Goal: Information Seeking & Learning: Learn about a topic

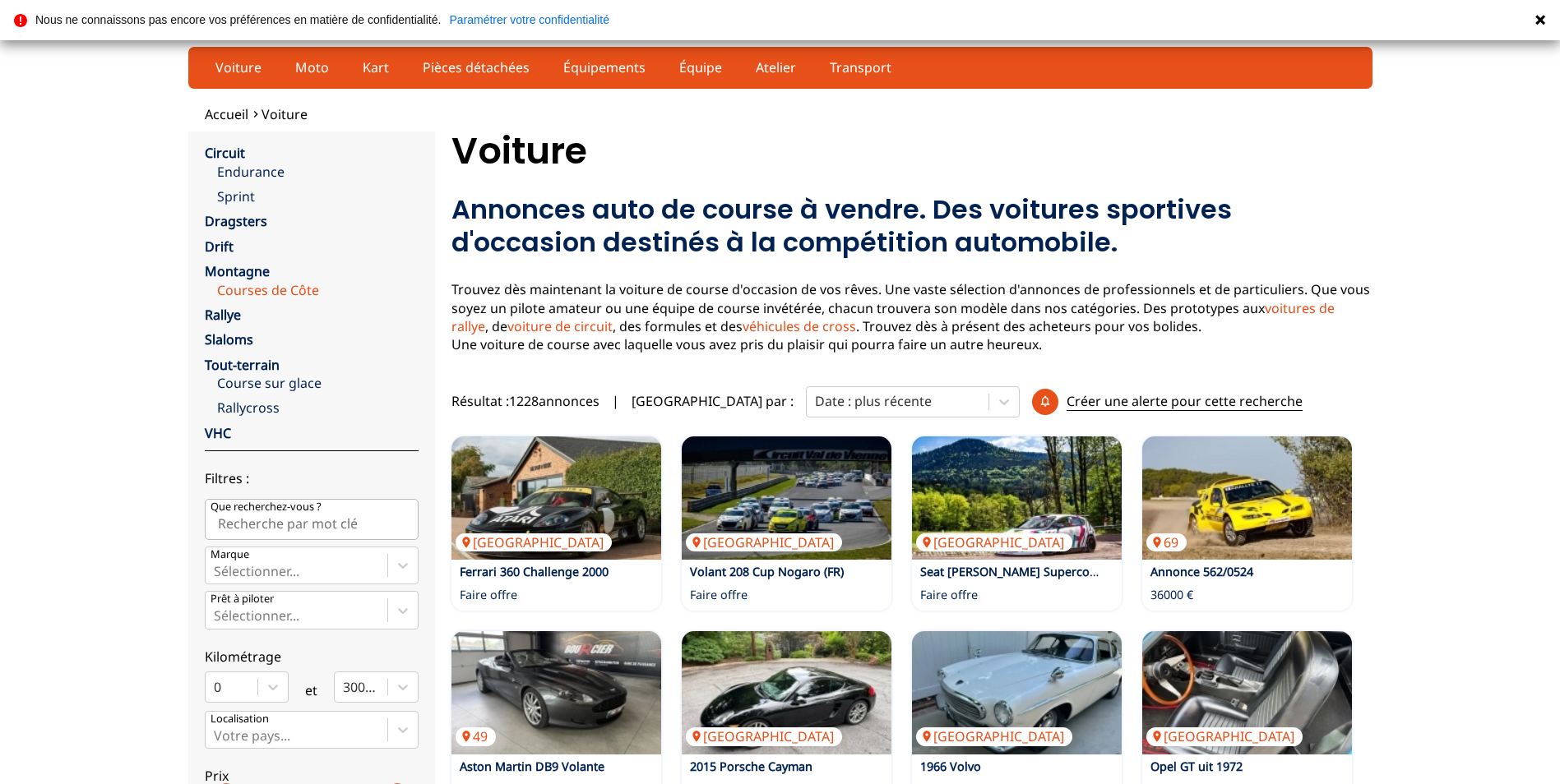
click at [249, 281] on link "Courses de Côte" at bounding box center [317, 289] width 202 height 18
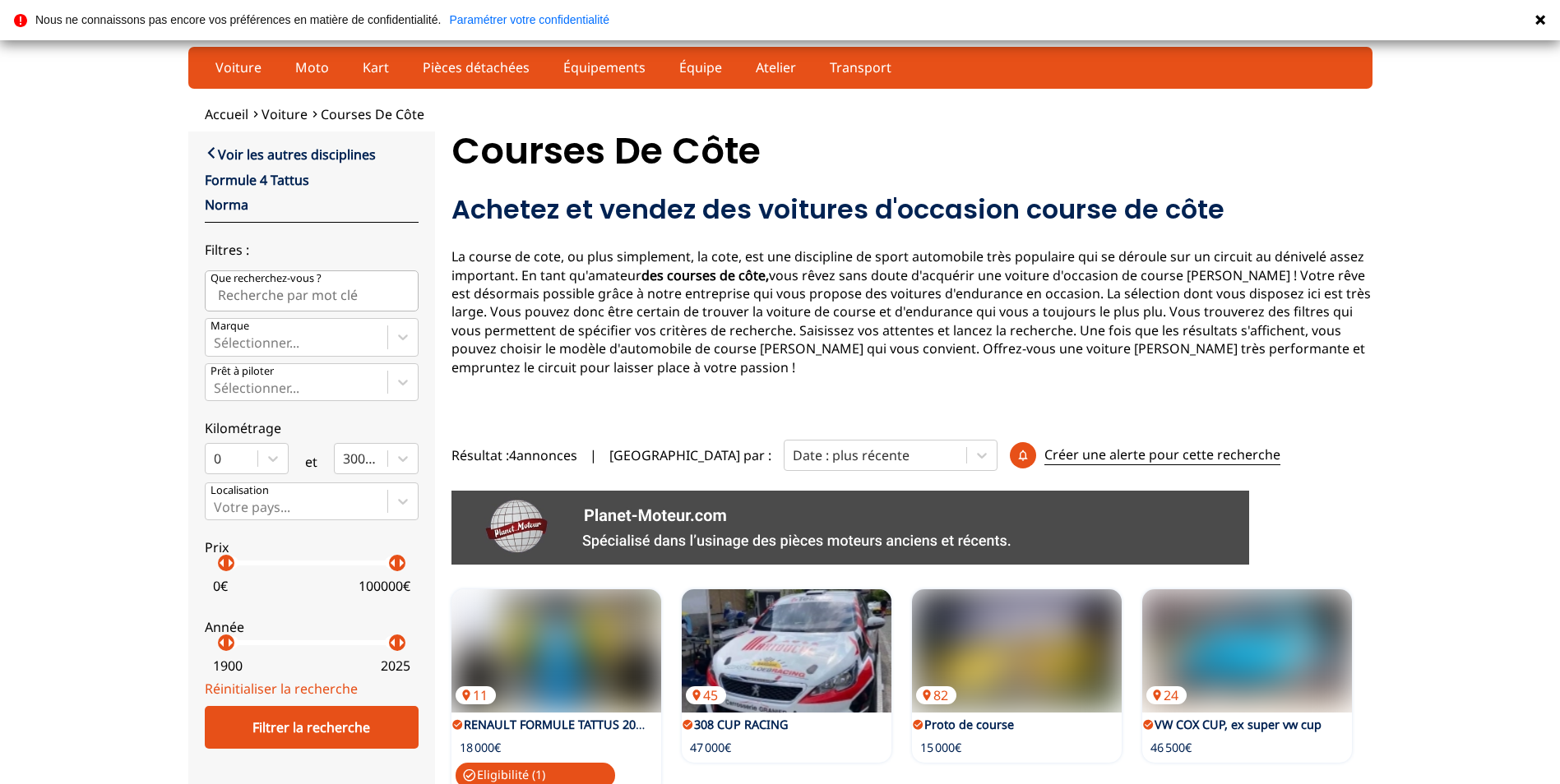
click at [250, 287] on input "Que recherchez-vous ?" at bounding box center [311, 290] width 214 height 41
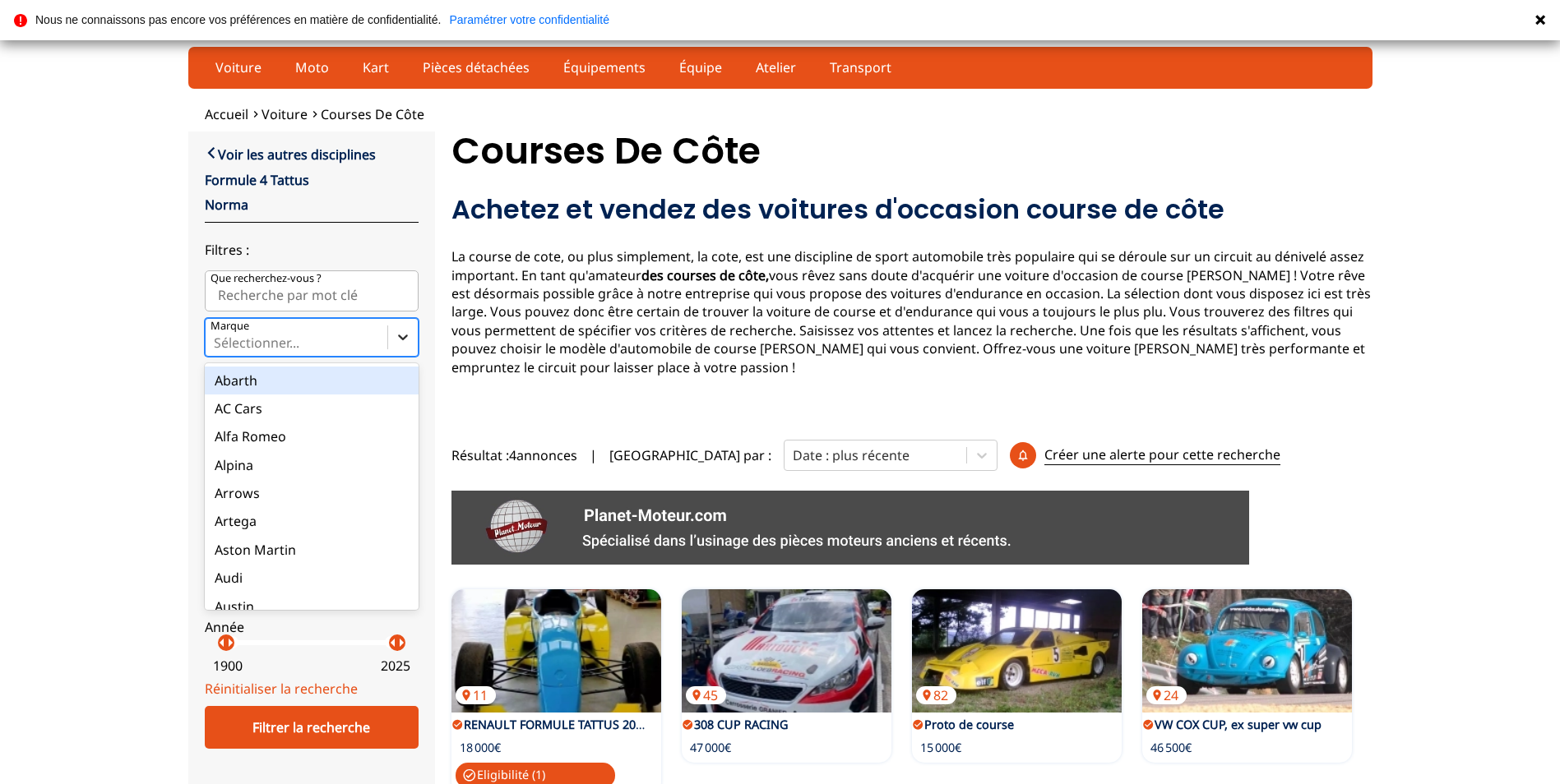
click at [400, 337] on icon at bounding box center [402, 337] width 16 height 16
click at [217, 337] on input "Marque option Abarth focused, 1 of 90. 90 results available. Use Up and Down to…" at bounding box center [215, 343] width 3 height 15
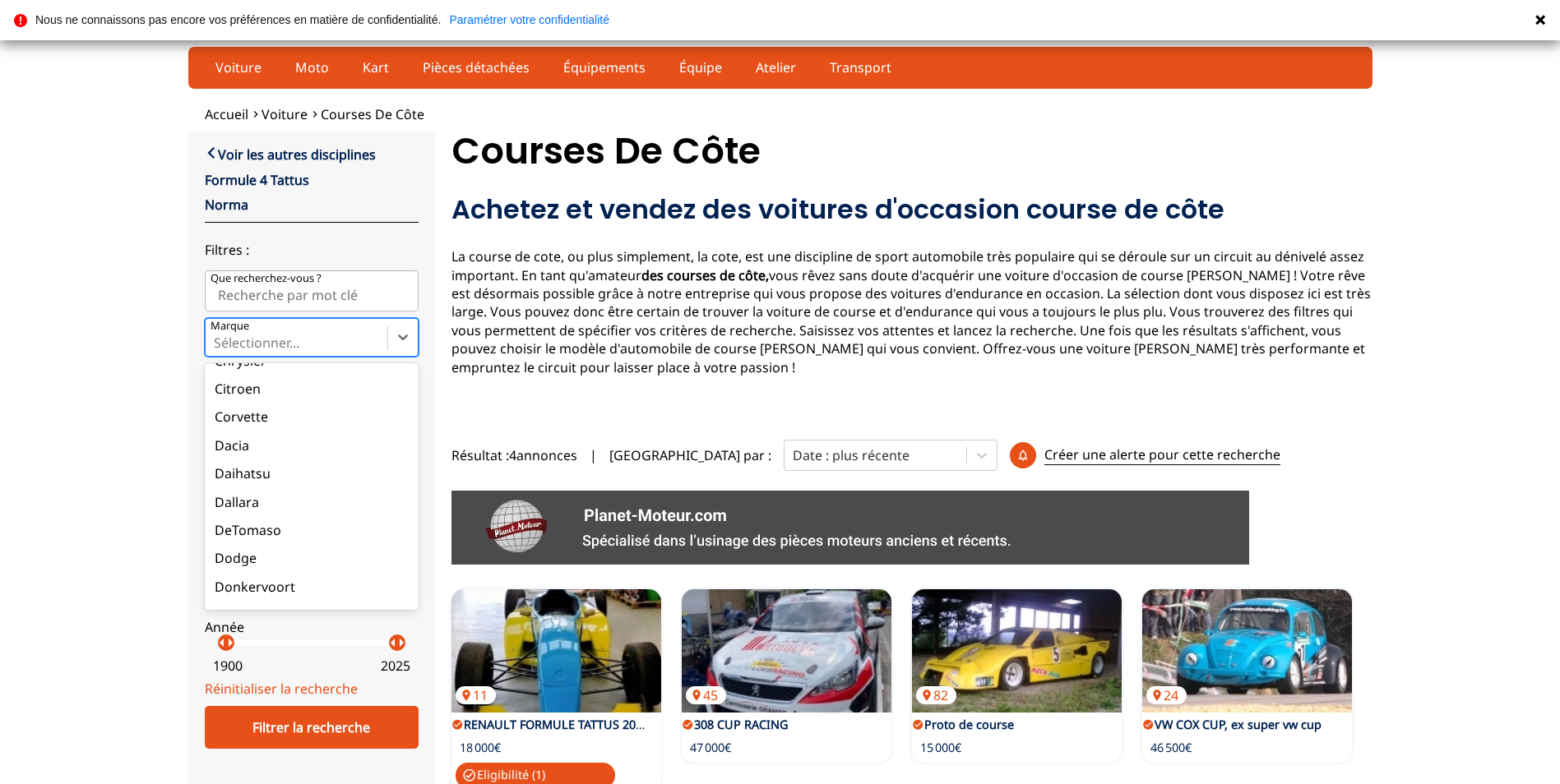
scroll to position [331, 0]
click at [115, 430] on div "Accueil Voiture Courses [PERSON_NAME] close Voir les autres disciplines Formule…" at bounding box center [780, 460] width 1560 height 710
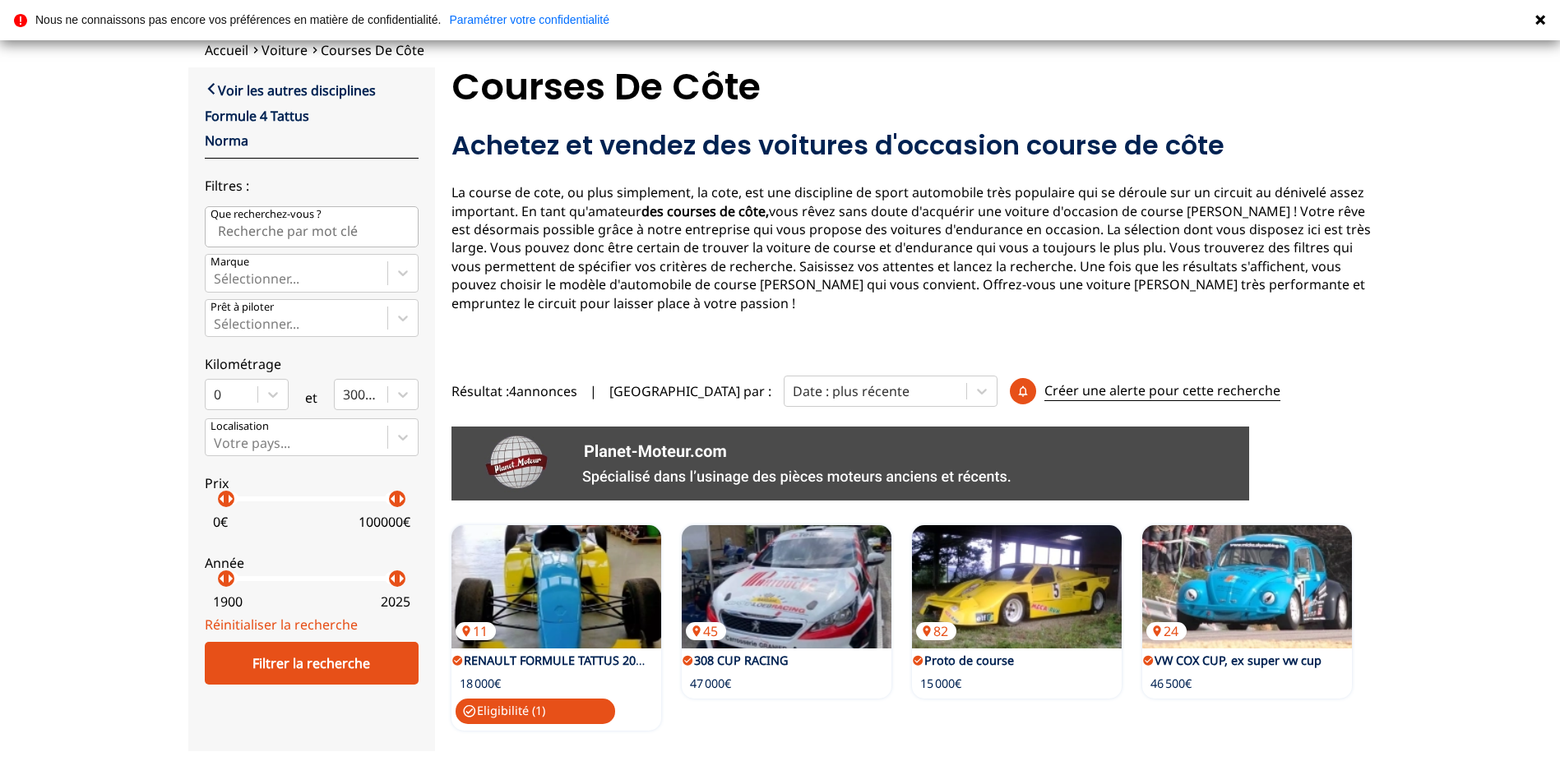
scroll to position [47, 0]
